Goal: Information Seeking & Learning: Understand process/instructions

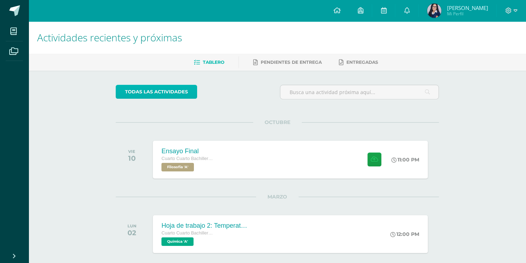
click at [173, 92] on link "todas las Actividades" at bounding box center [156, 92] width 81 height 14
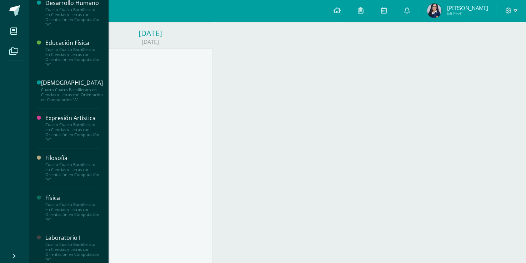
scroll to position [257, 0]
click at [61, 162] on div "Filosofía" at bounding box center [72, 157] width 54 height 8
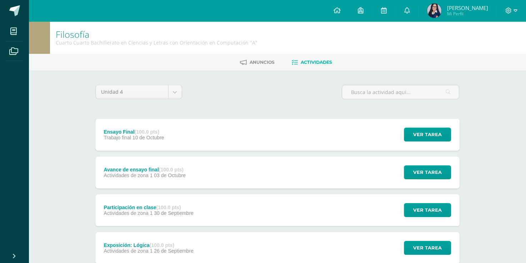
click at [175, 179] on div "Avance de ensayo final (100.0 pts) Actividades de zona 1 [DATE]" at bounding box center [144, 173] width 99 height 32
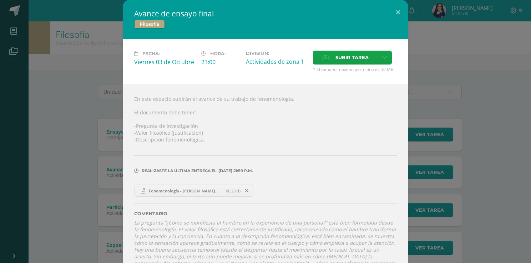
click at [177, 189] on span "Fenomenología - [PERSON_NAME].pdf" at bounding box center [184, 190] width 78 height 5
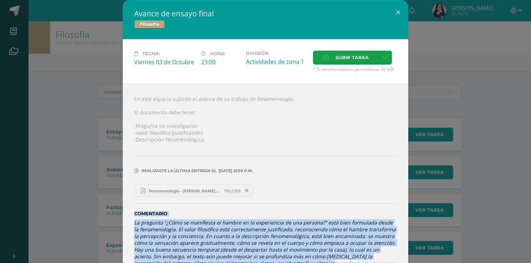
scroll to position [22, 0]
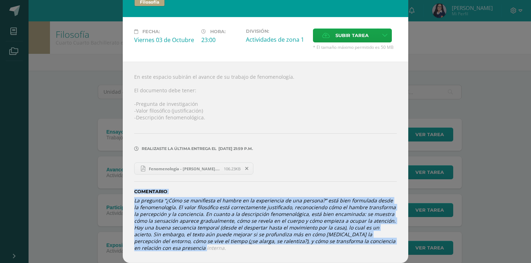
drag, startPoint x: 130, startPoint y: 212, endPoint x: 228, endPoint y: 252, distance: 105.8
click at [228, 252] on div "En este espacio subirán el avance de su trabajo de fenomenología. El documento …" at bounding box center [265, 163] width 285 height 202
copy div "Comentario La pregunta “¿Cómo se manifiesta el hambre en la experiencia de una …"
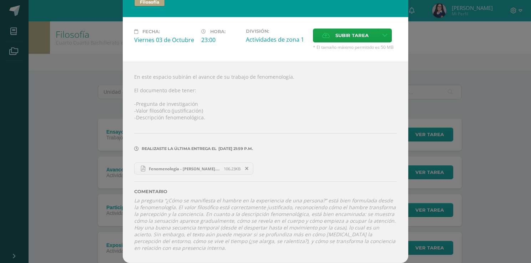
click at [473, 118] on div "Avance de ensayo final Filosofía Fecha: Viernes 03 de Octubre Hora: 23:00 Divis…" at bounding box center [265, 120] width 525 height 285
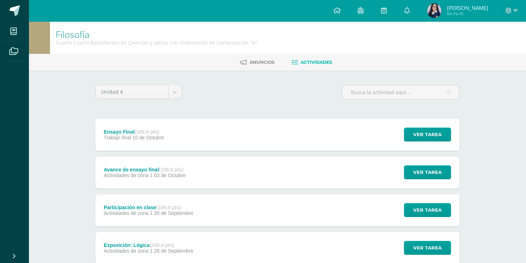
click at [228, 141] on div "Ensayo Final (100.0 pts) Trabajo final 10 de Octubre Ver tarea Ensayo Final Fil…" at bounding box center [277, 135] width 364 height 32
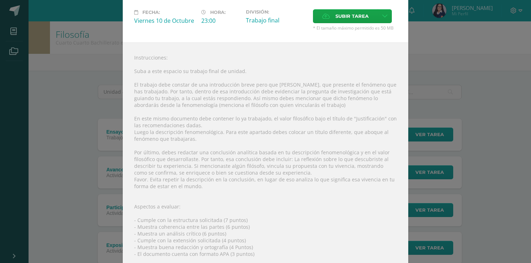
scroll to position [39, 0]
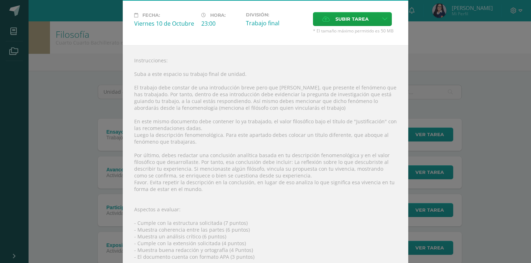
click at [462, 178] on div "Ensayo Final Filosofía Fecha: Viernes 10 de Octubre Hora: 23:00 División: Traba…" at bounding box center [265, 137] width 525 height 353
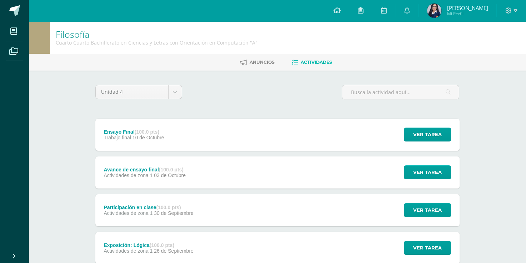
click at [273, 125] on div "Ensayo Final (100.0 pts) Trabajo final 10 de Octubre Ver tarea Ensayo Final Fil…" at bounding box center [277, 135] width 364 height 32
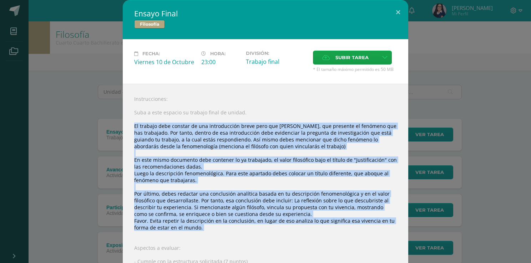
drag, startPoint x: 130, startPoint y: 124, endPoint x: 245, endPoint y: 233, distance: 158.2
click at [245, 233] on div "Instrucciones: Suba a este espacio su trabajo final de unidad. El trabajo debe …" at bounding box center [265, 218] width 285 height 269
copy div "El trabajo debe constar de una introducción breve pero que clara, que presente …"
